Goal: Task Accomplishment & Management: Manage account settings

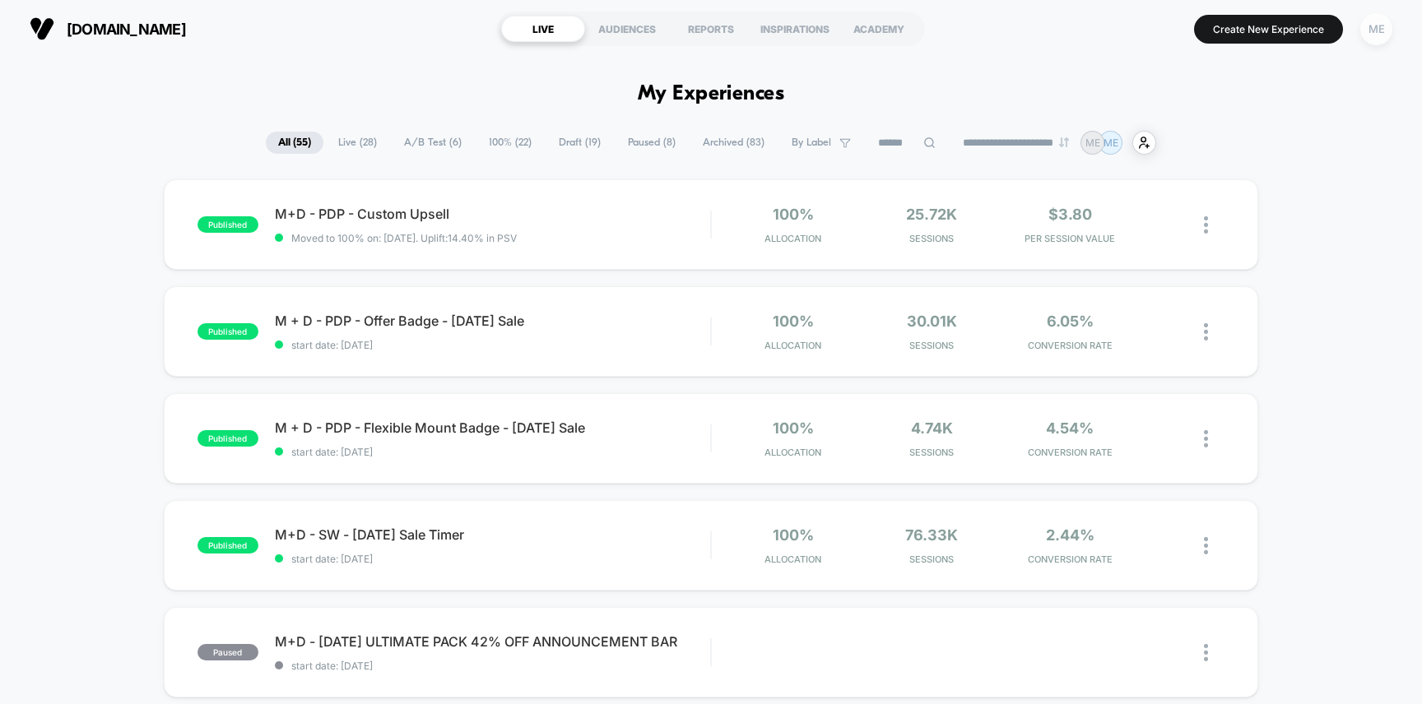
click at [1379, 33] on div "ME" at bounding box center [1376, 29] width 32 height 32
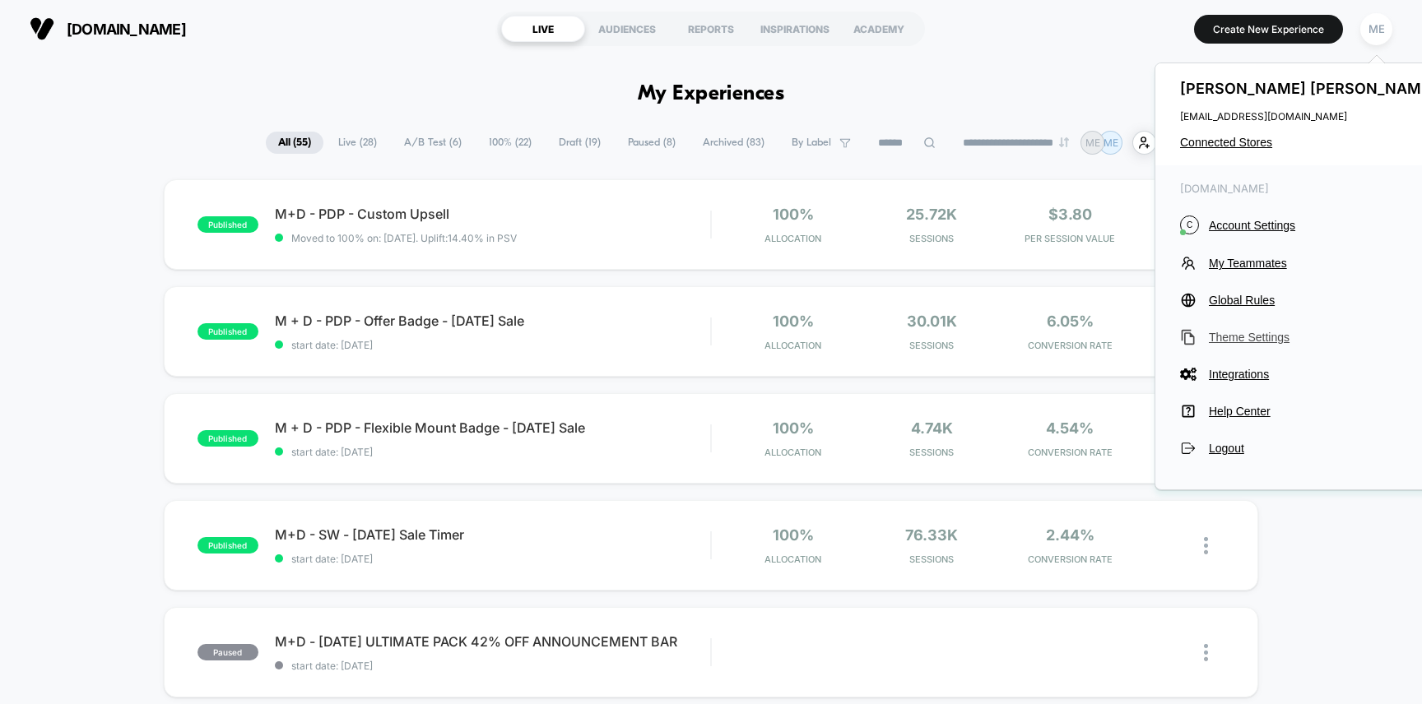
click at [1248, 335] on span "Theme Settings" at bounding box center [1324, 337] width 231 height 13
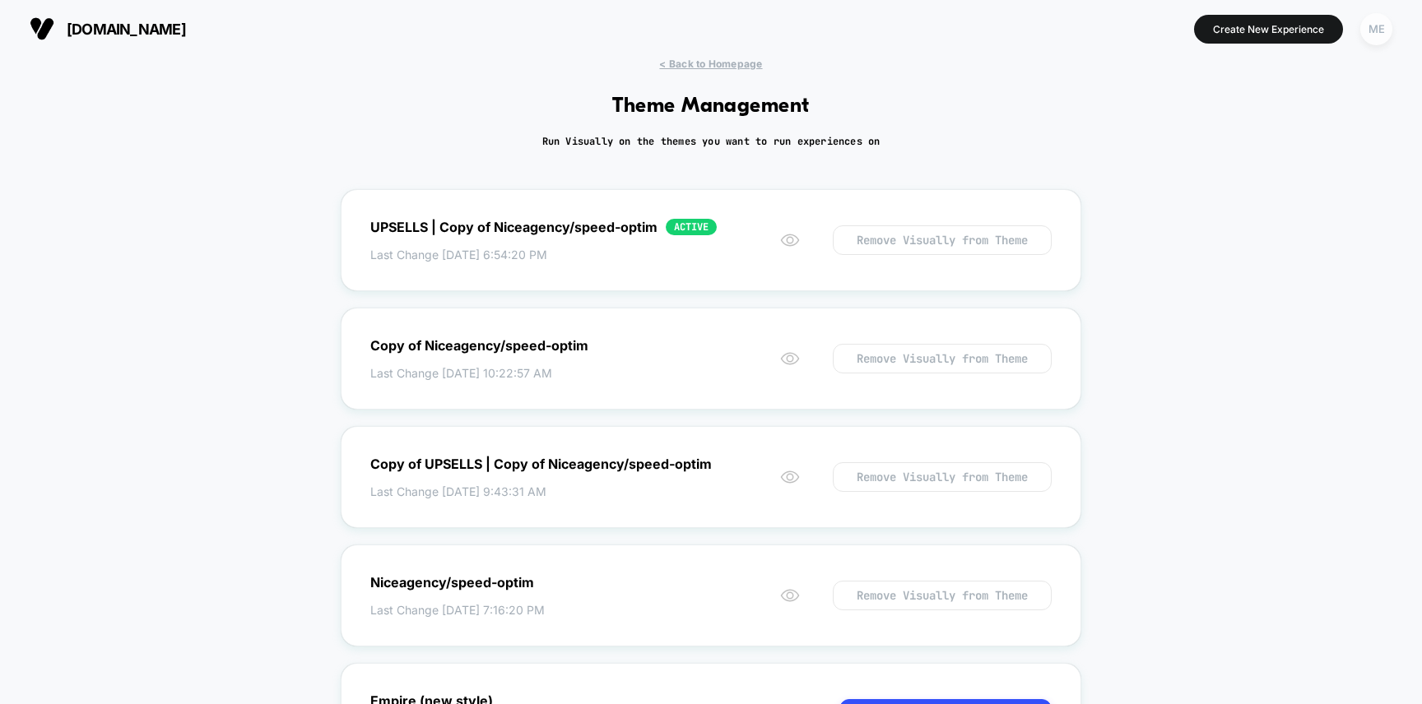
click at [1379, 21] on div "ME" at bounding box center [1376, 29] width 32 height 32
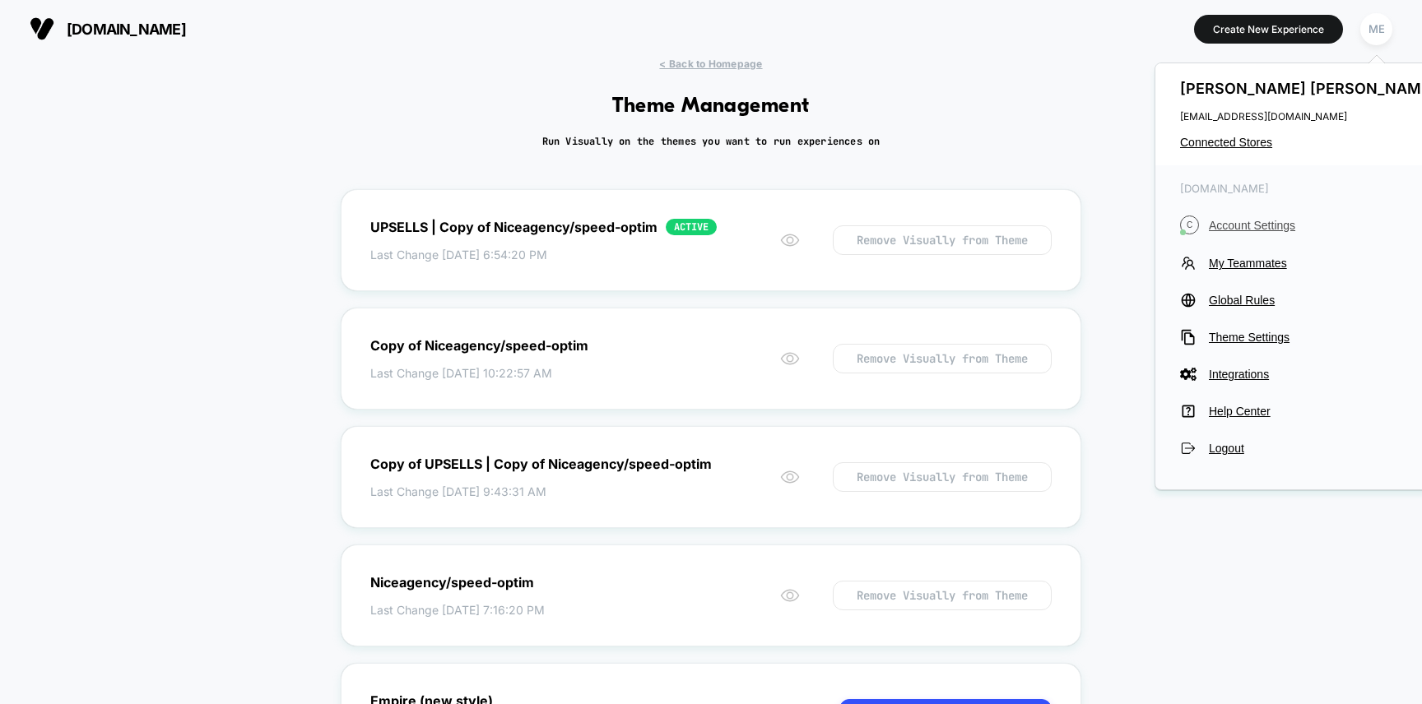
click at [1244, 224] on span "Account Settings" at bounding box center [1324, 225] width 231 height 13
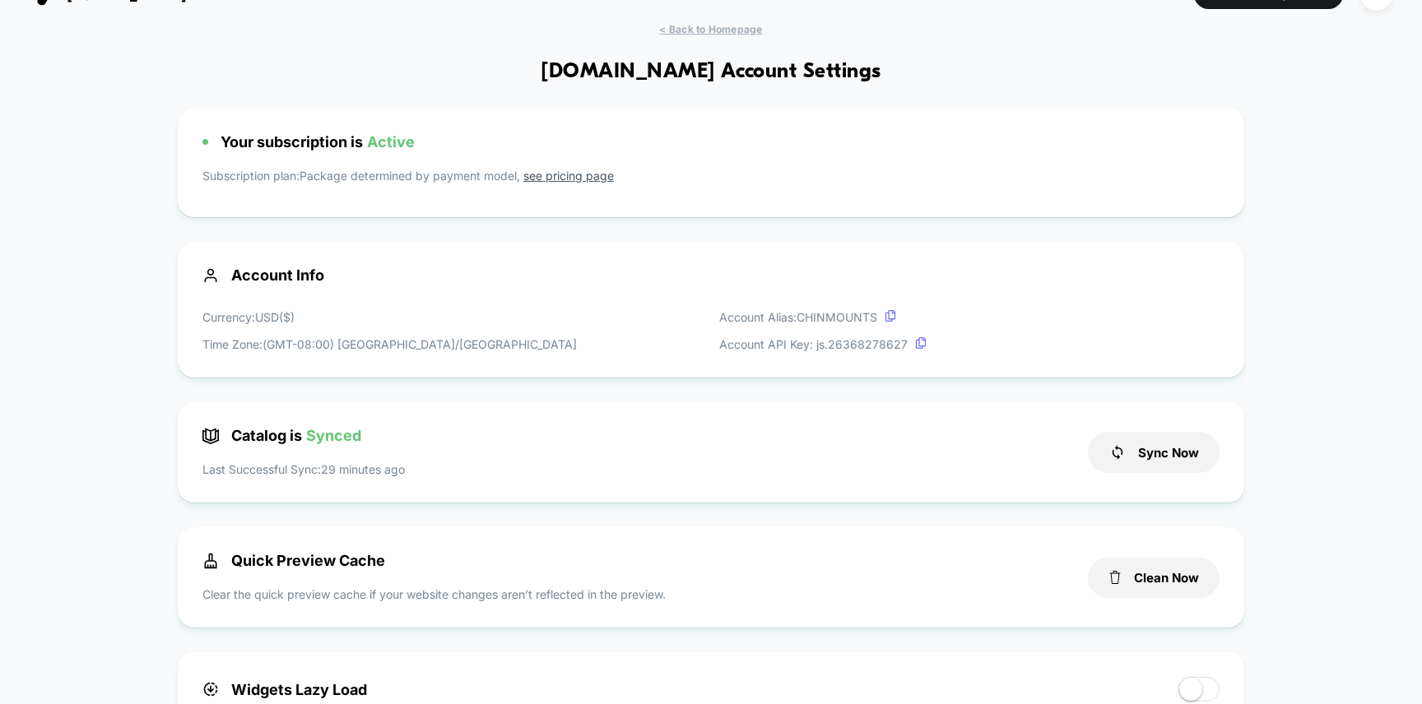
scroll to position [70, 0]
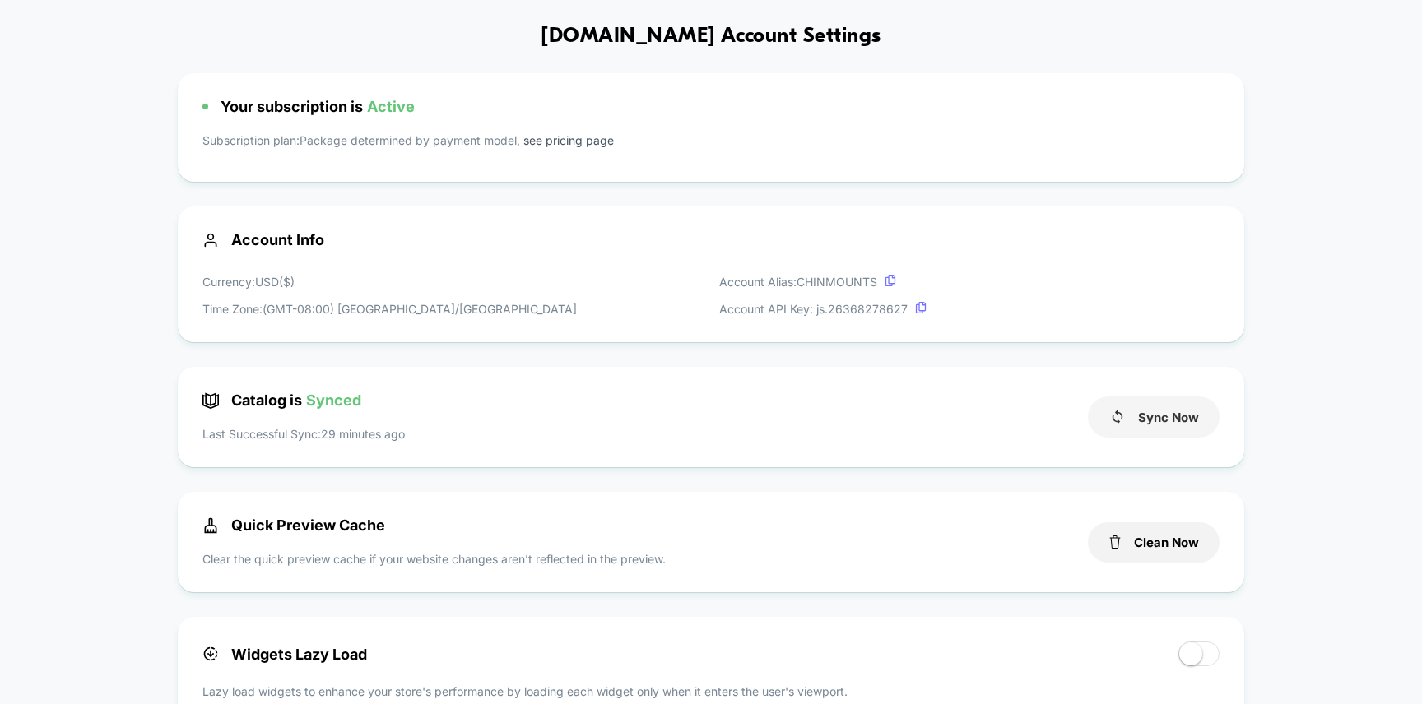
click at [1153, 431] on button "Sync Now" at bounding box center [1154, 417] width 132 height 41
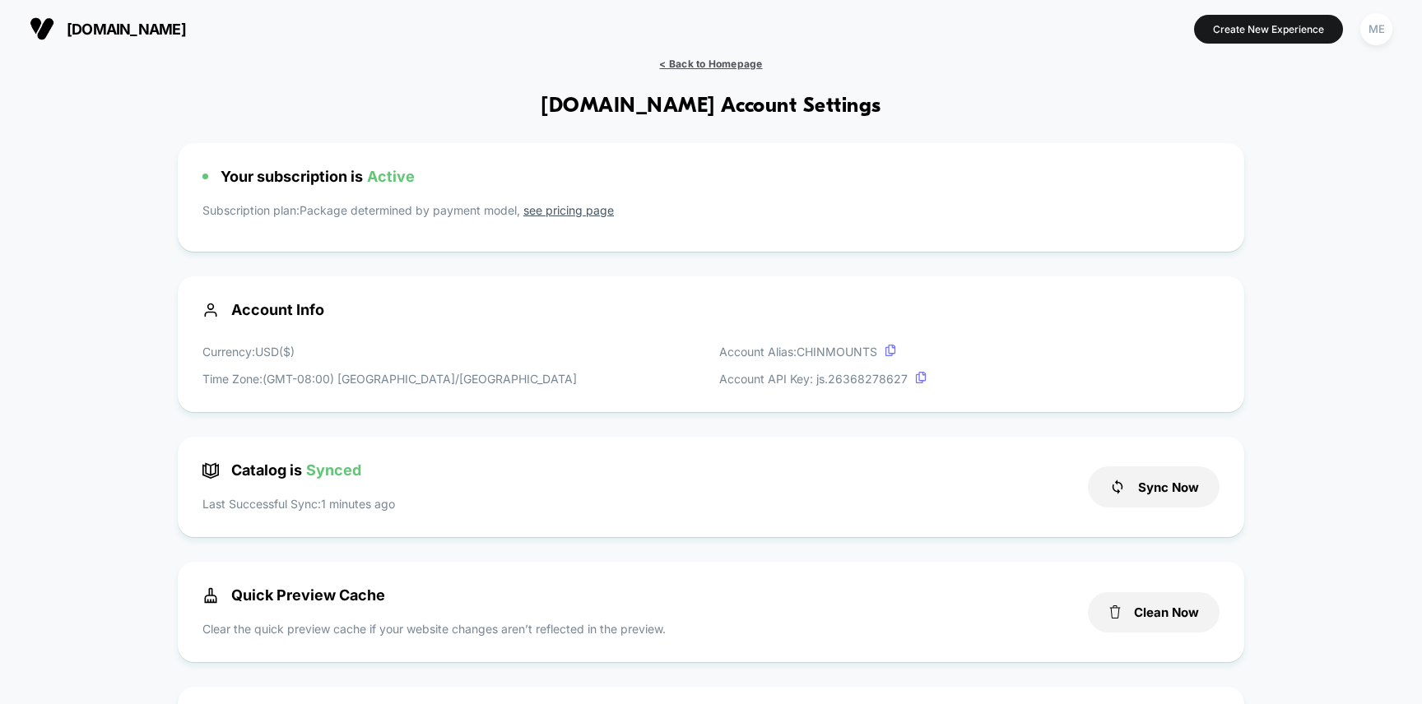
click at [699, 61] on span "< Back to Homepage" at bounding box center [710, 64] width 103 height 12
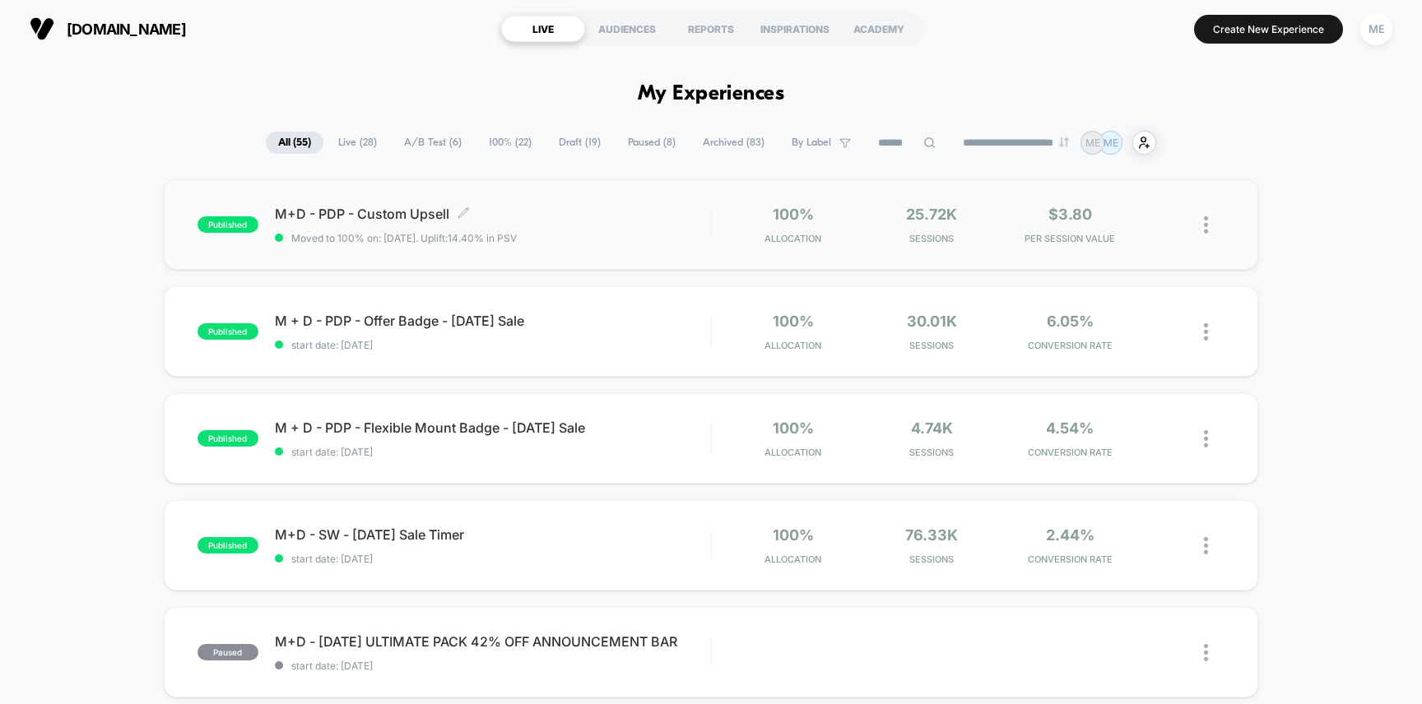
click at [592, 220] on span "M+D - PDP - Custom Upsell Click to edit experience details" at bounding box center [493, 214] width 436 height 16
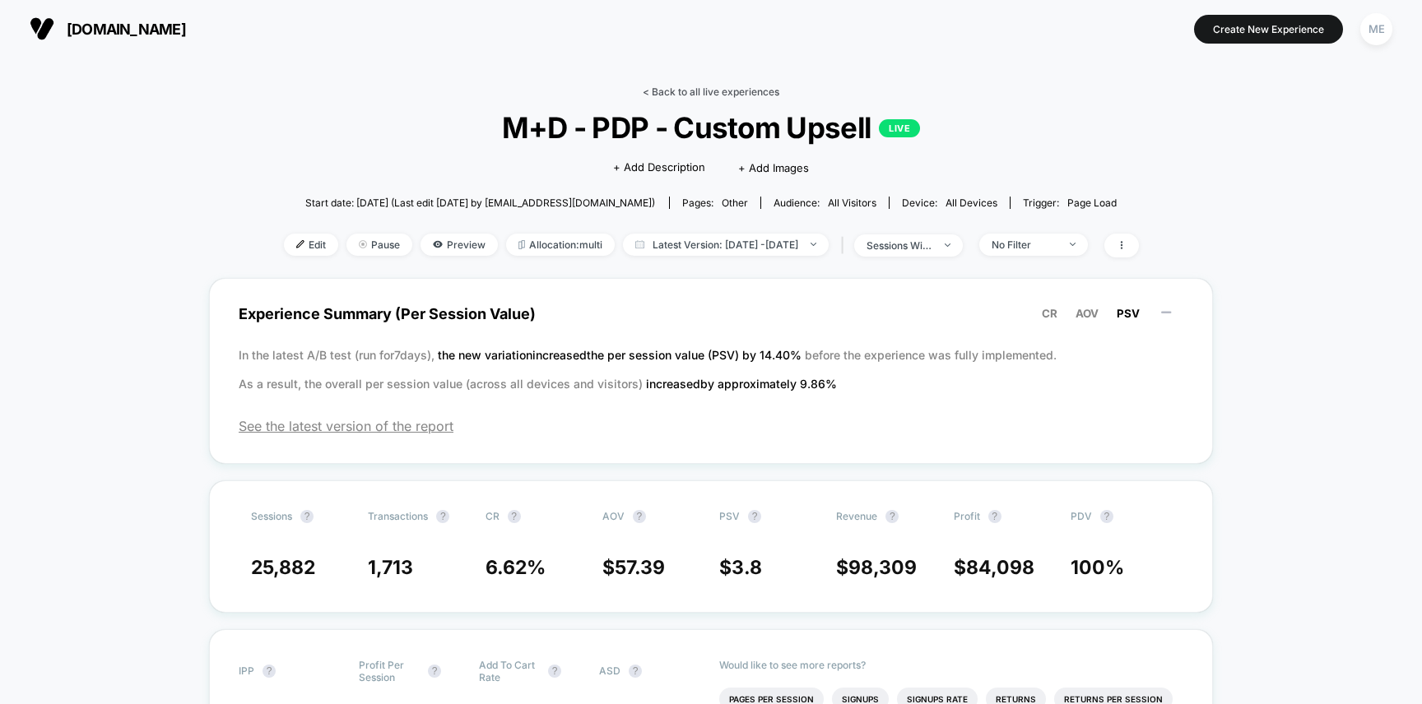
click at [681, 92] on link "< Back to all live experiences" at bounding box center [711, 92] width 137 height 12
